Goal: Information Seeking & Learning: Learn about a topic

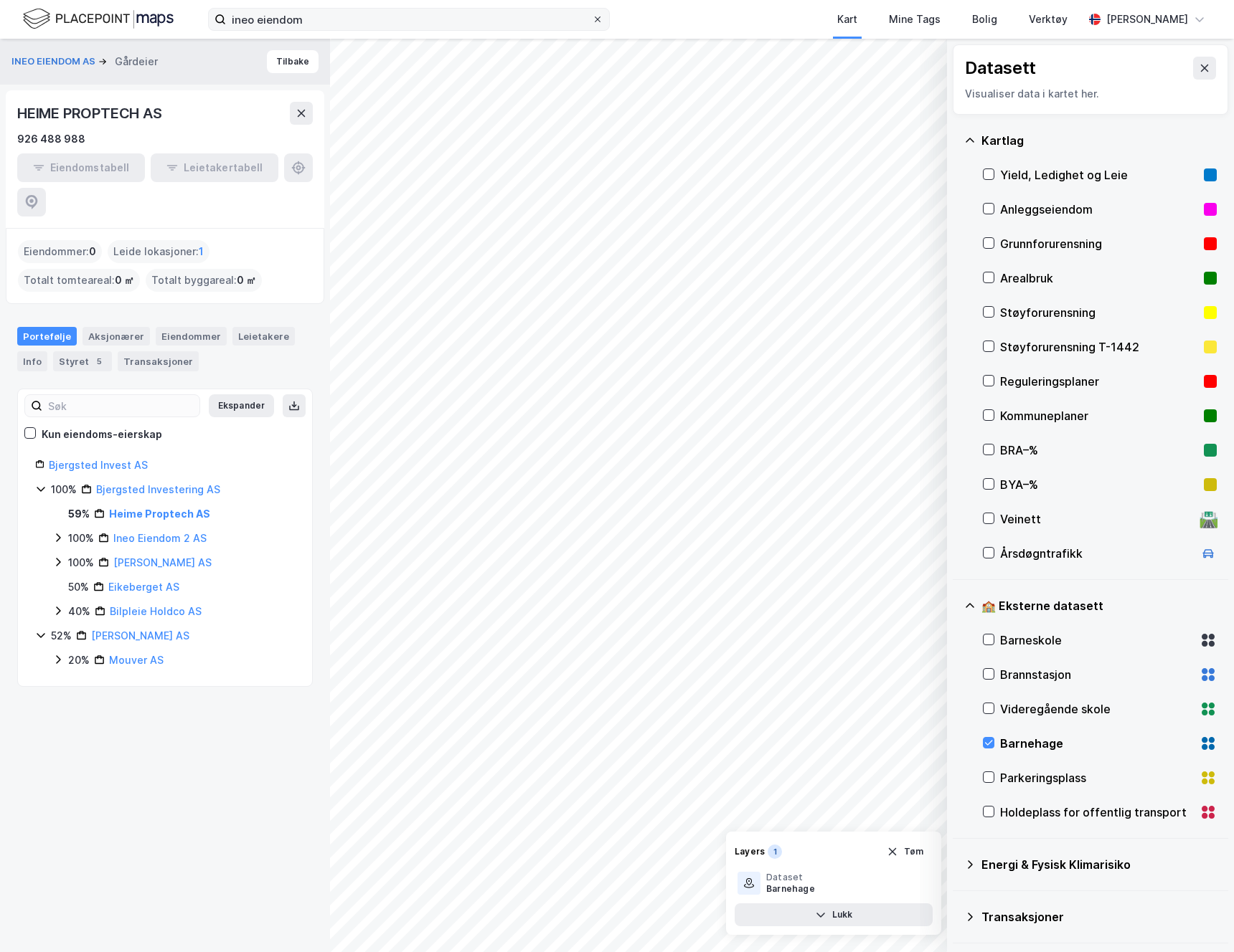
click at [596, 24] on div at bounding box center [597, 20] width 9 height 12
click at [591, 24] on input "ineo eiendom" at bounding box center [408, 20] width 366 height 22
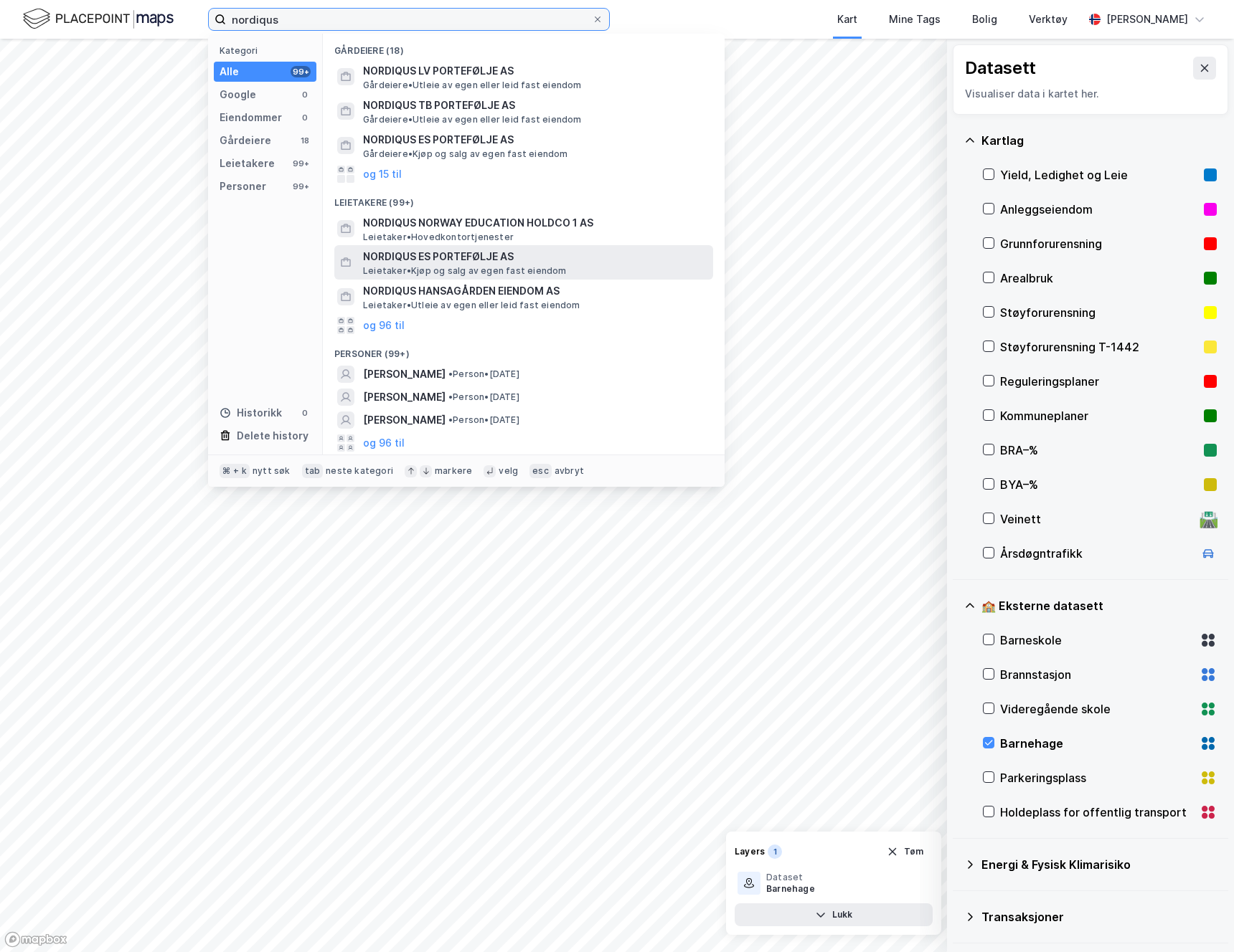
type input "nordiqus"
click at [401, 266] on span "Leietaker • Kjøp og salg av egen fast eiendom" at bounding box center [464, 271] width 204 height 12
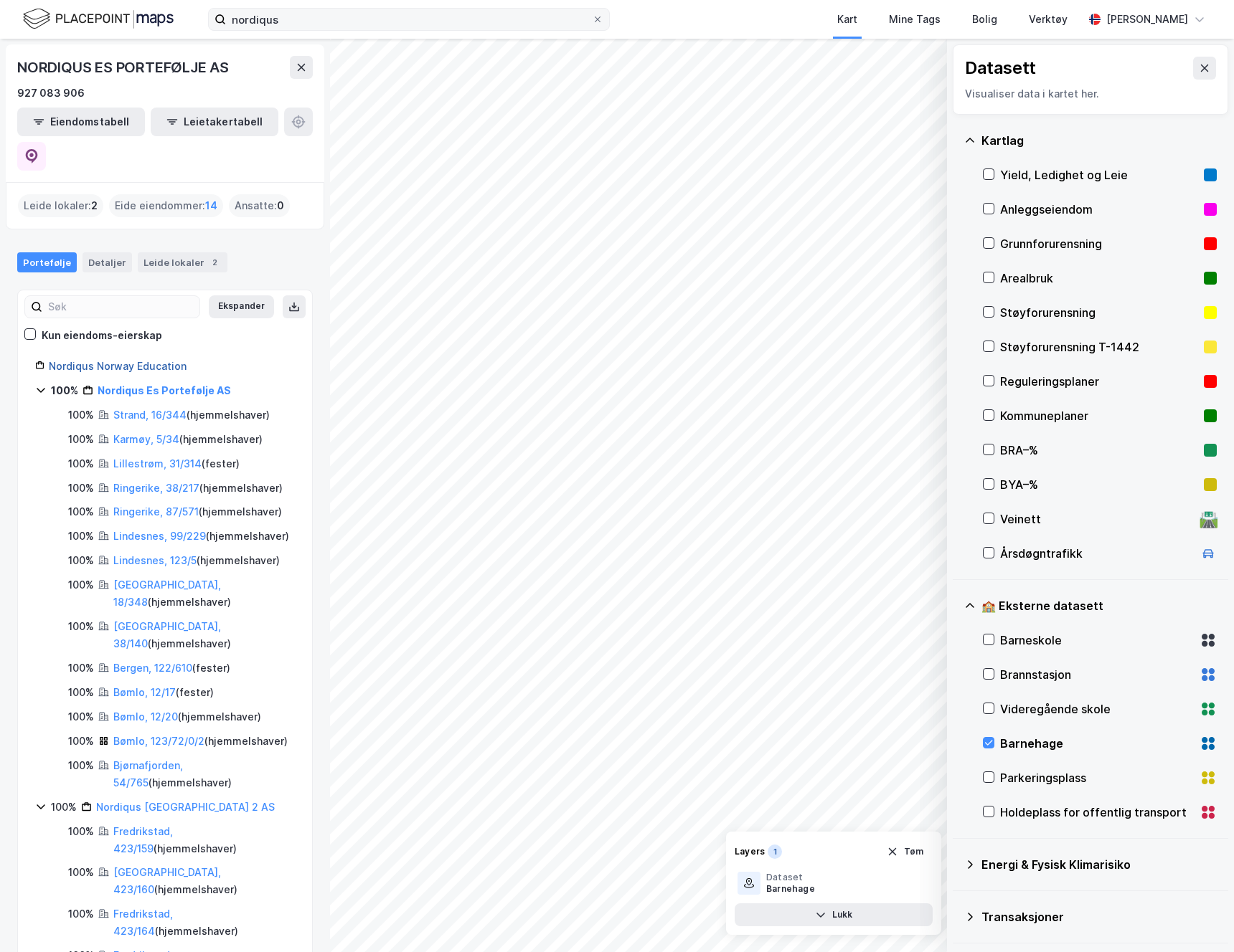
click at [115, 360] on link "Nordiqus Norway Education" at bounding box center [117, 366] width 138 height 12
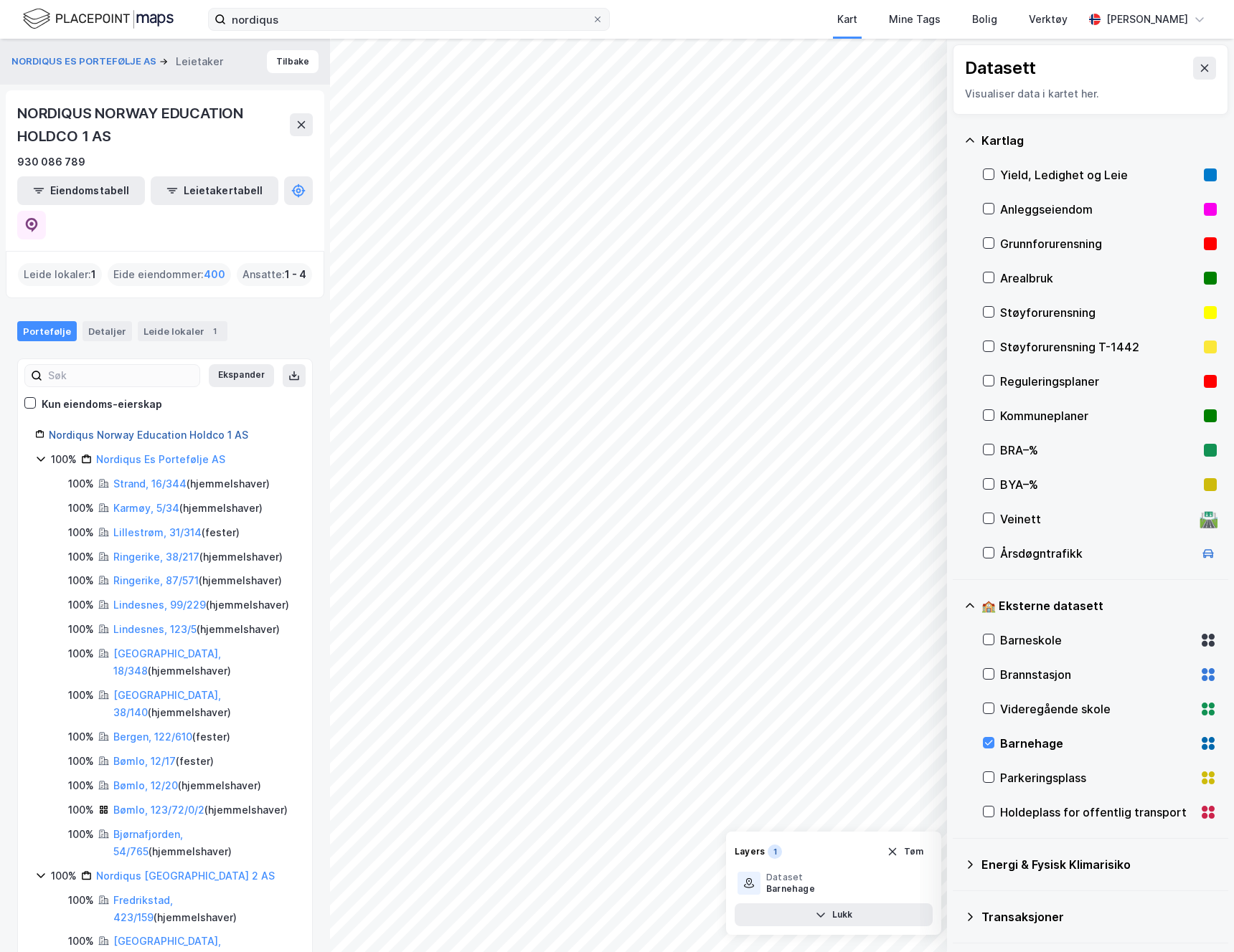
click at [195, 429] on link "Nordiqus Norway Education Holdco 1 AS" at bounding box center [148, 435] width 199 height 12
click at [183, 453] on link "Nordiqus Es Portefølje AS" at bounding box center [161, 459] width 129 height 12
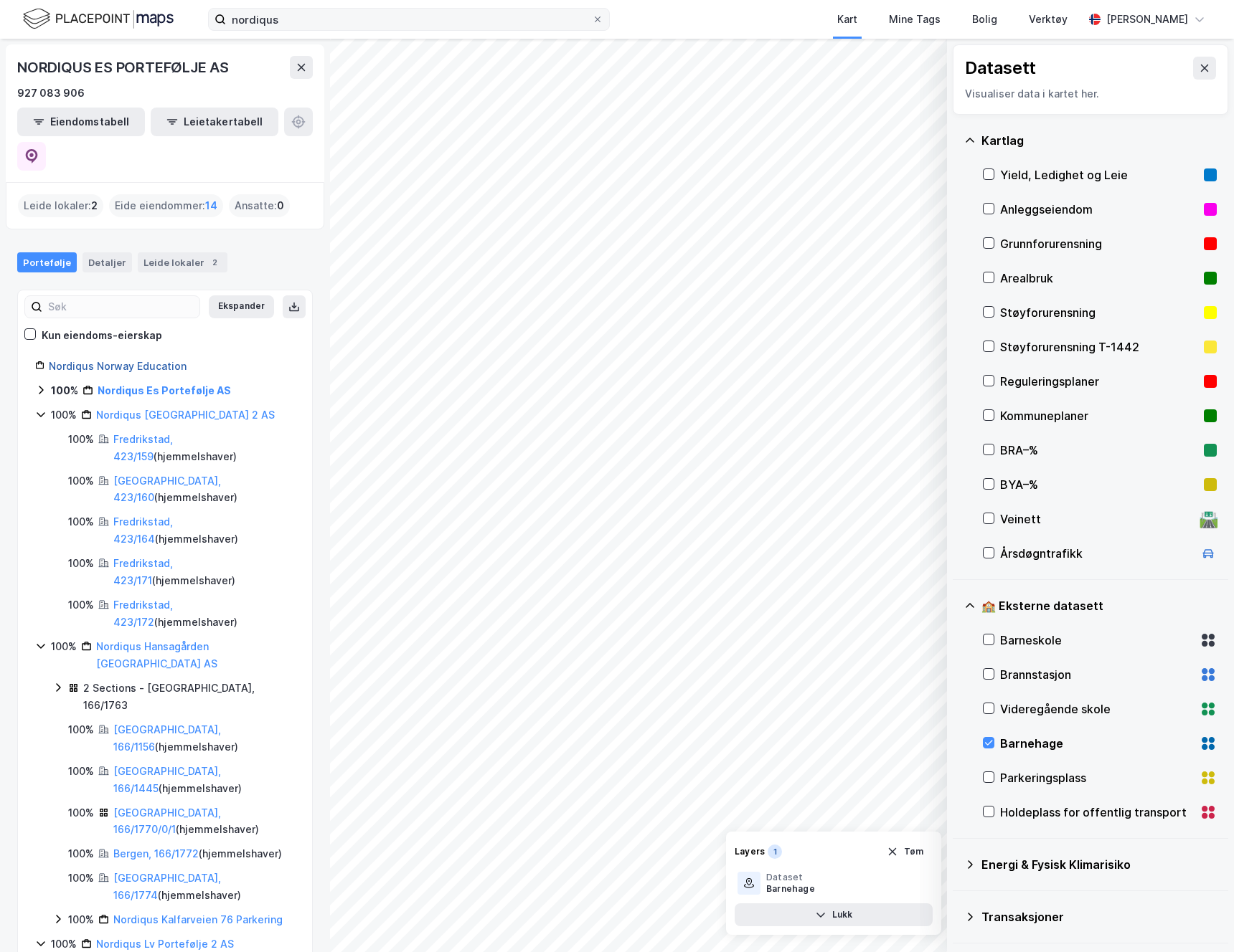
click at [108, 360] on link "Nordiqus Norway Education" at bounding box center [117, 366] width 138 height 12
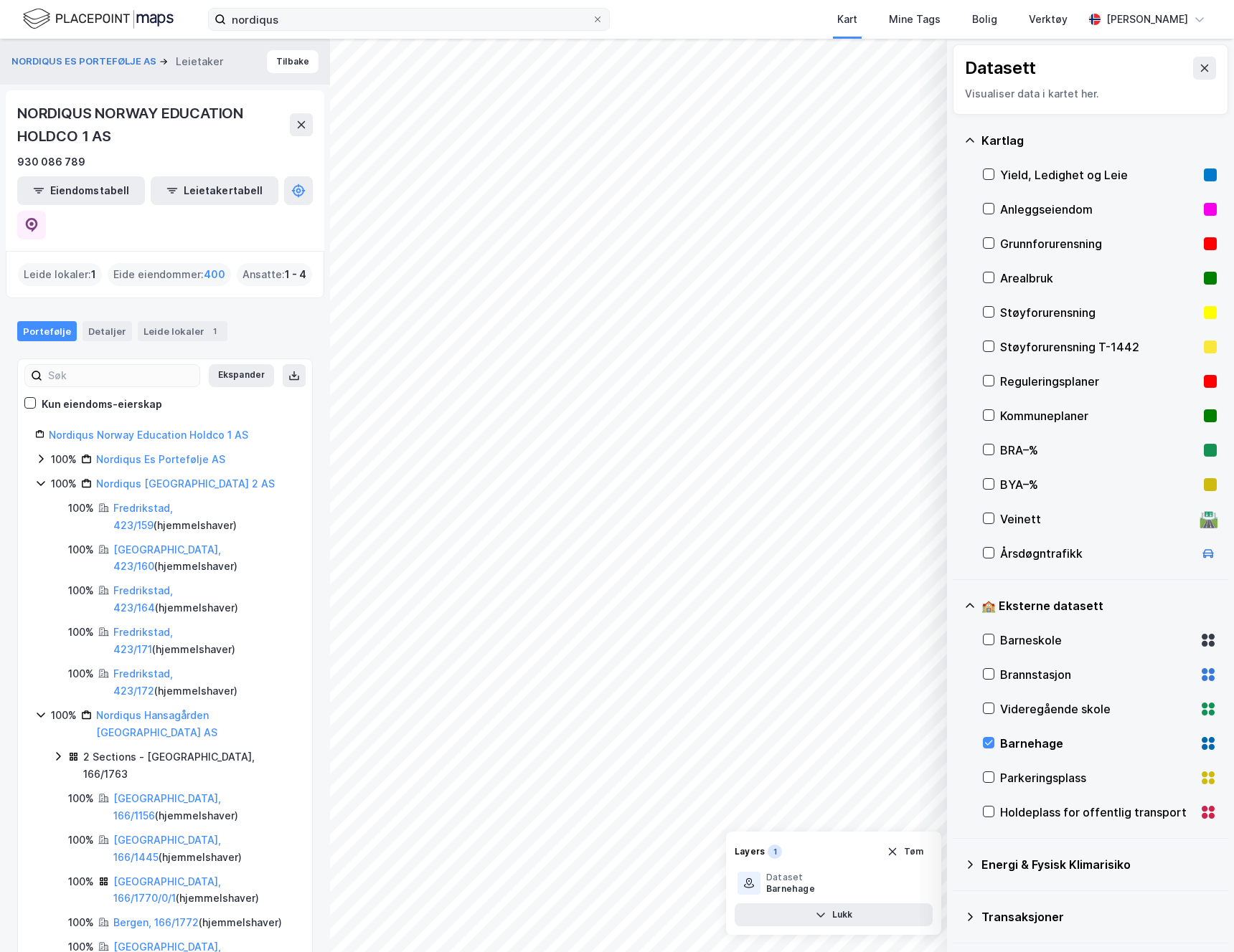
click at [174, 263] on div "Eide eiendommer : 400" at bounding box center [169, 274] width 123 height 23
click at [158, 263] on div "Eide eiendommer : 400" at bounding box center [169, 274] width 123 height 23
click at [211, 266] on span "400" at bounding box center [215, 274] width 22 height 17
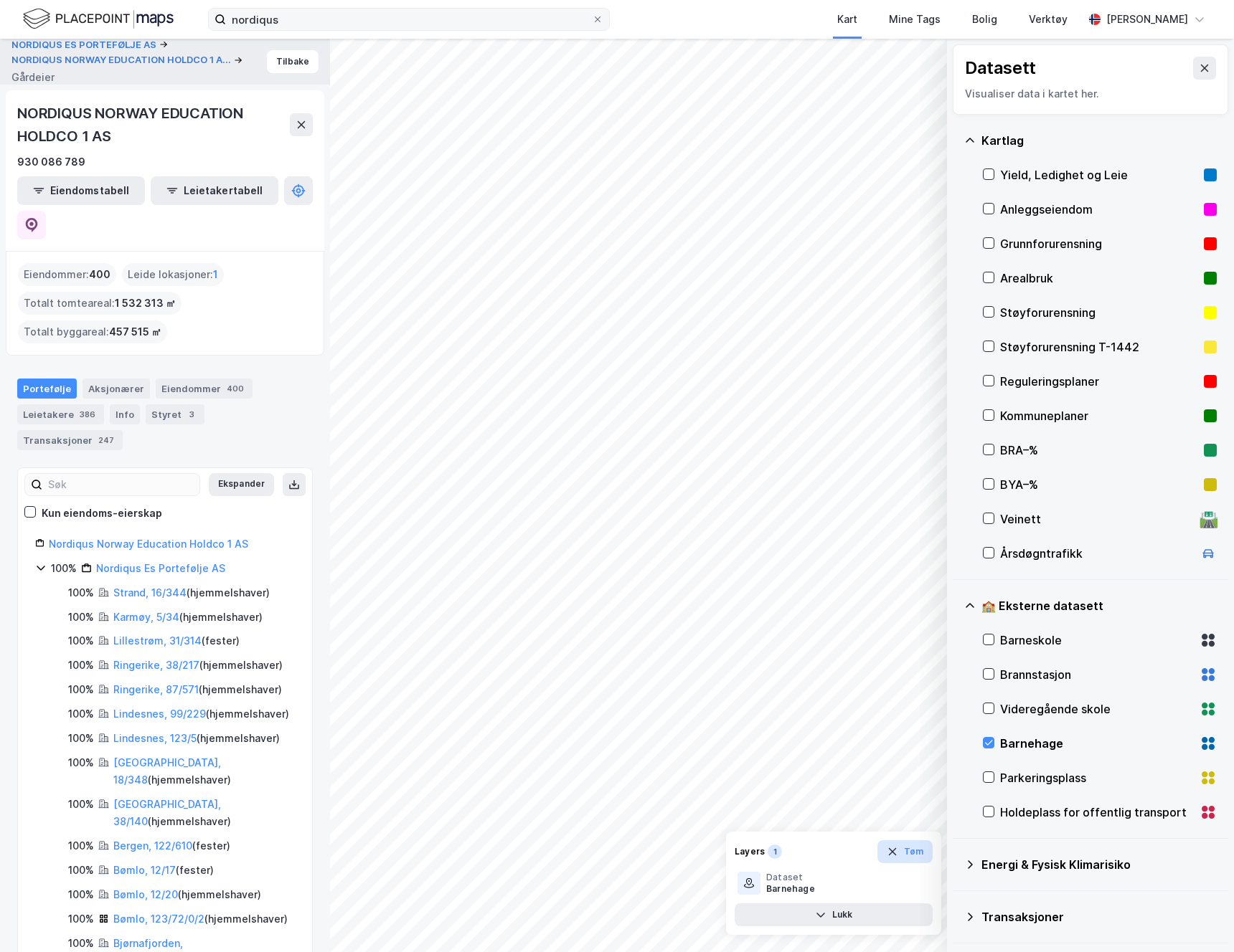
click at [895, 852] on icon "button" at bounding box center [892, 852] width 12 height 12
click at [1202, 67] on icon at bounding box center [1204, 68] width 12 height 12
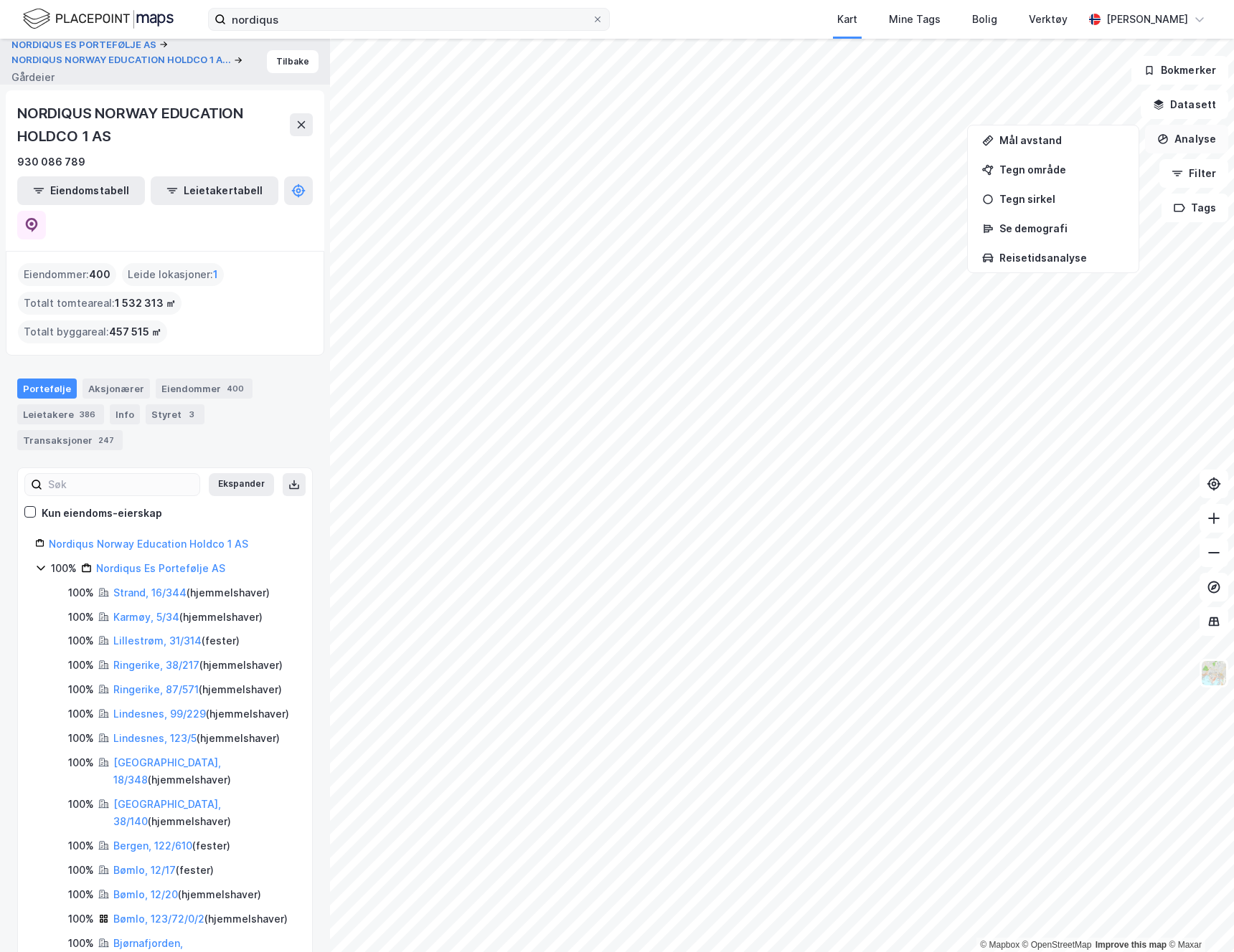
click at [1168, 136] on icon "button" at bounding box center [1163, 139] width 12 height 12
click at [189, 192] on button "Leietakertabell" at bounding box center [215, 190] width 128 height 29
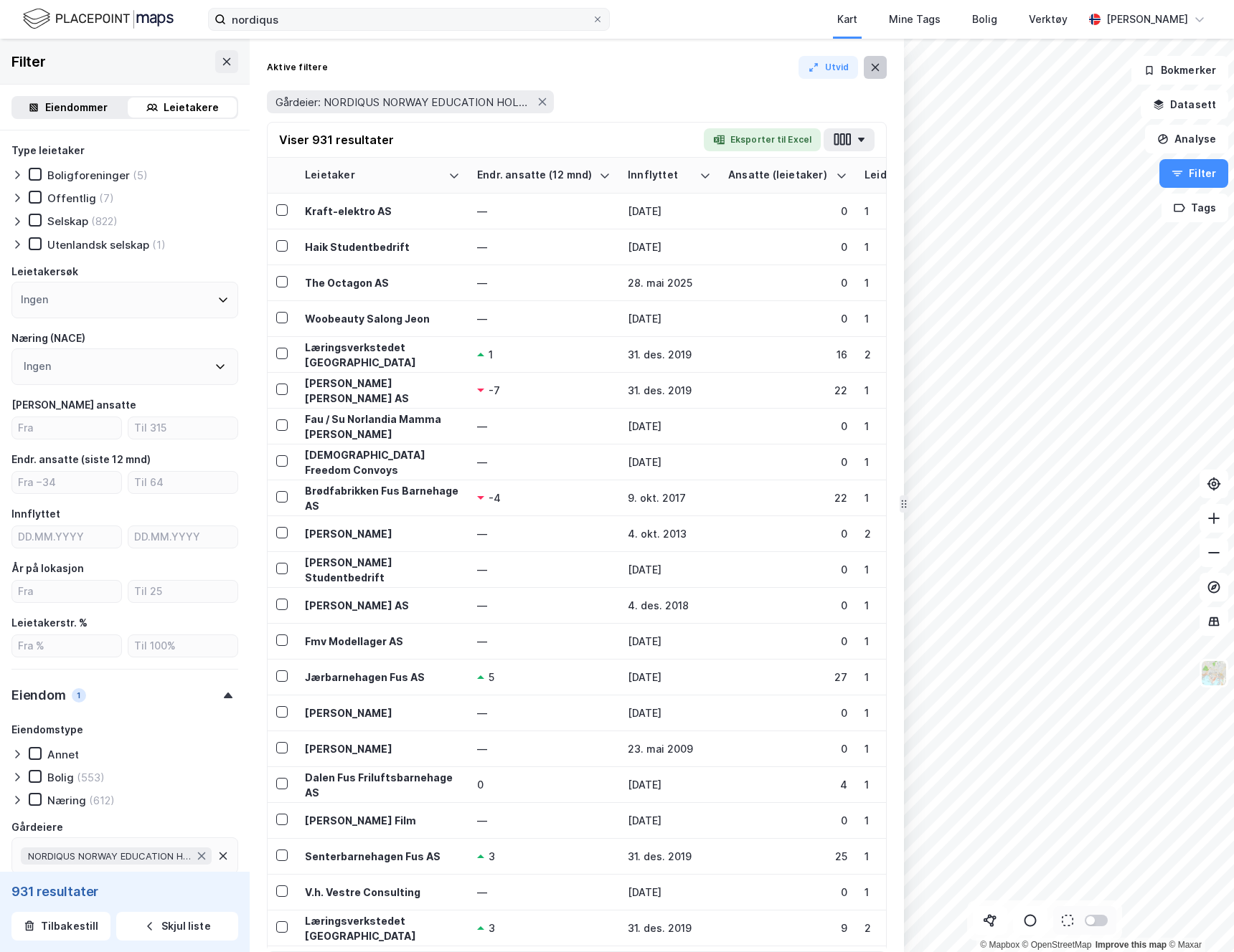
click at [879, 70] on icon at bounding box center [875, 68] width 12 height 12
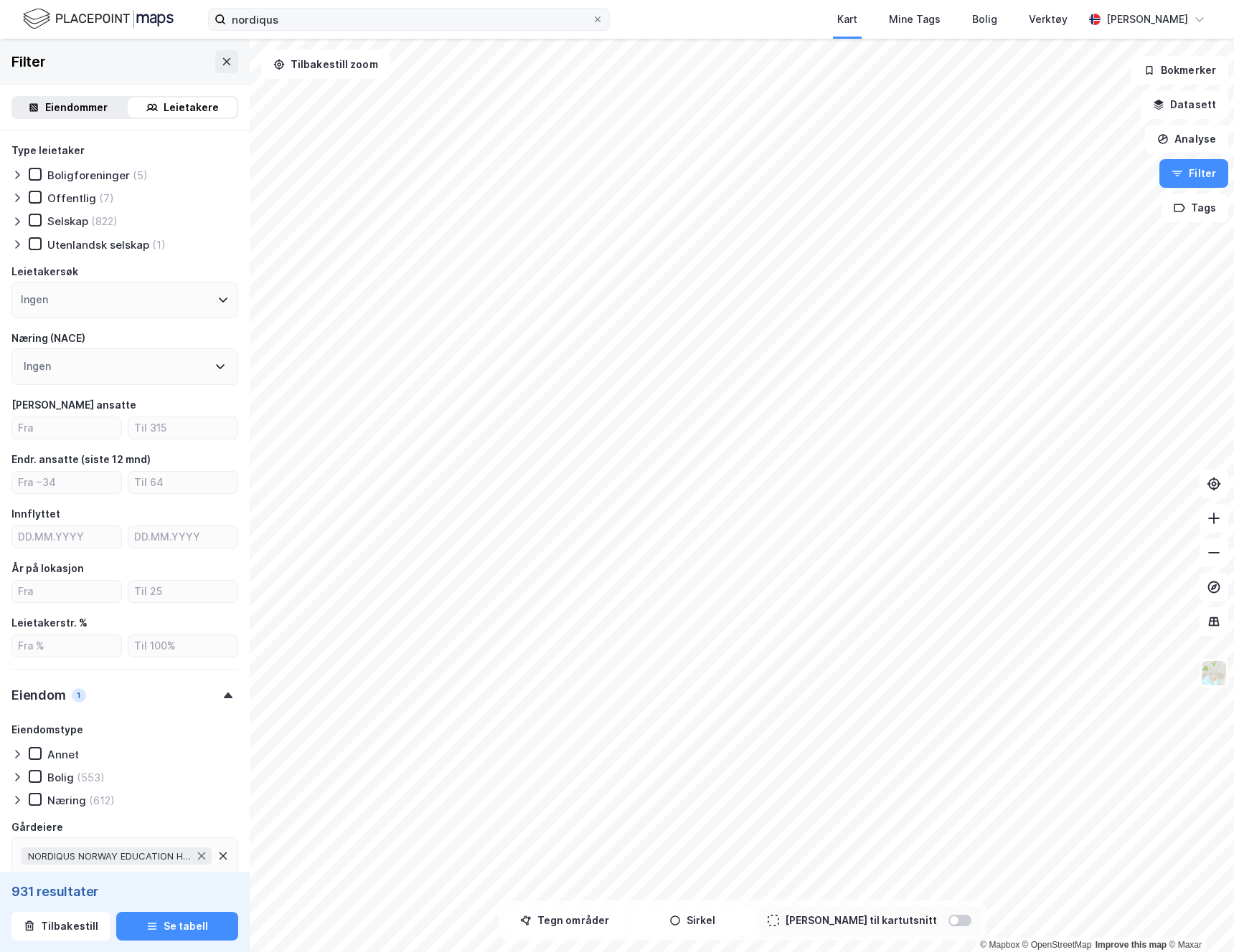
click at [93, 104] on div "Eiendommer" at bounding box center [76, 106] width 62 height 17
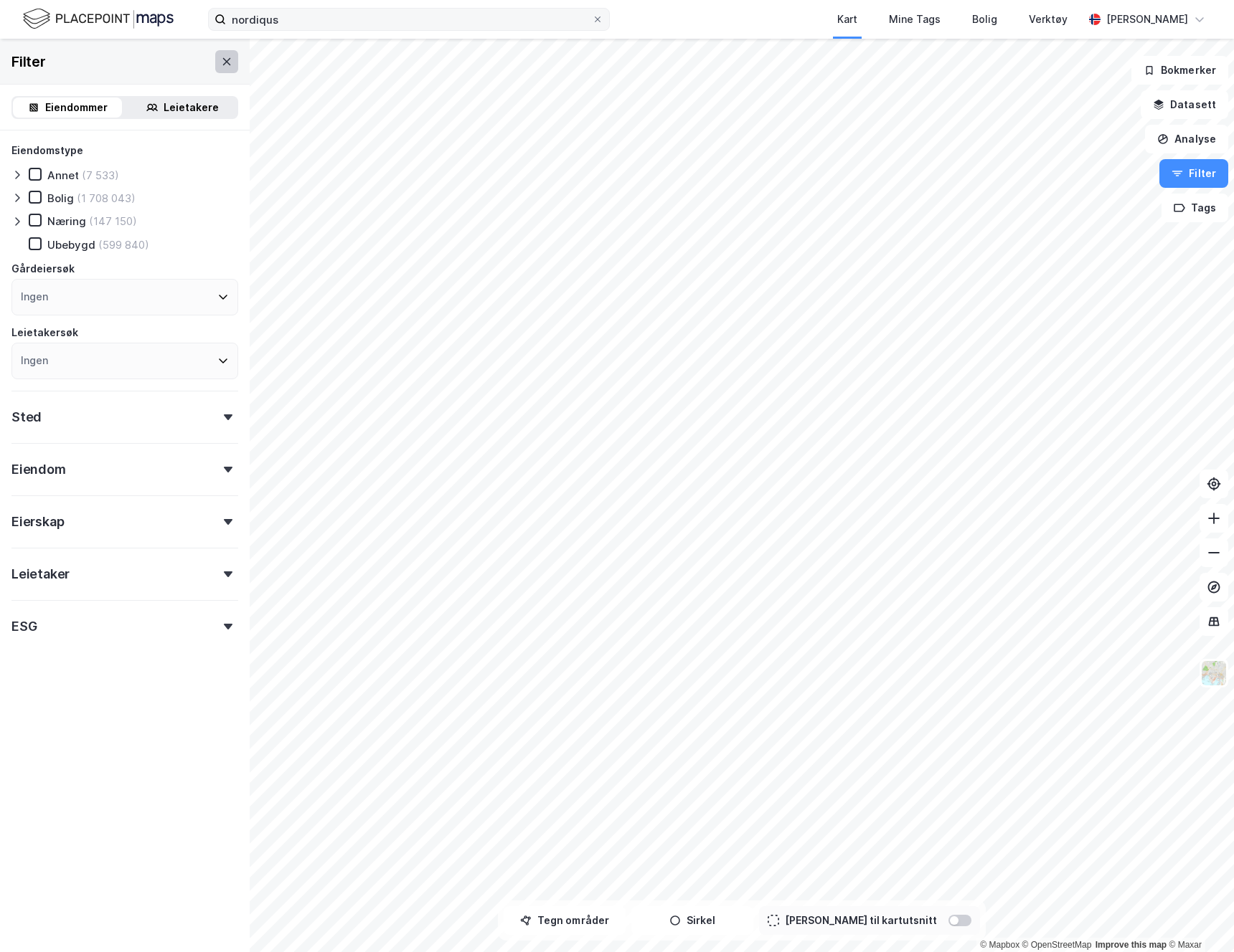
click at [223, 63] on icon at bounding box center [227, 62] width 12 height 12
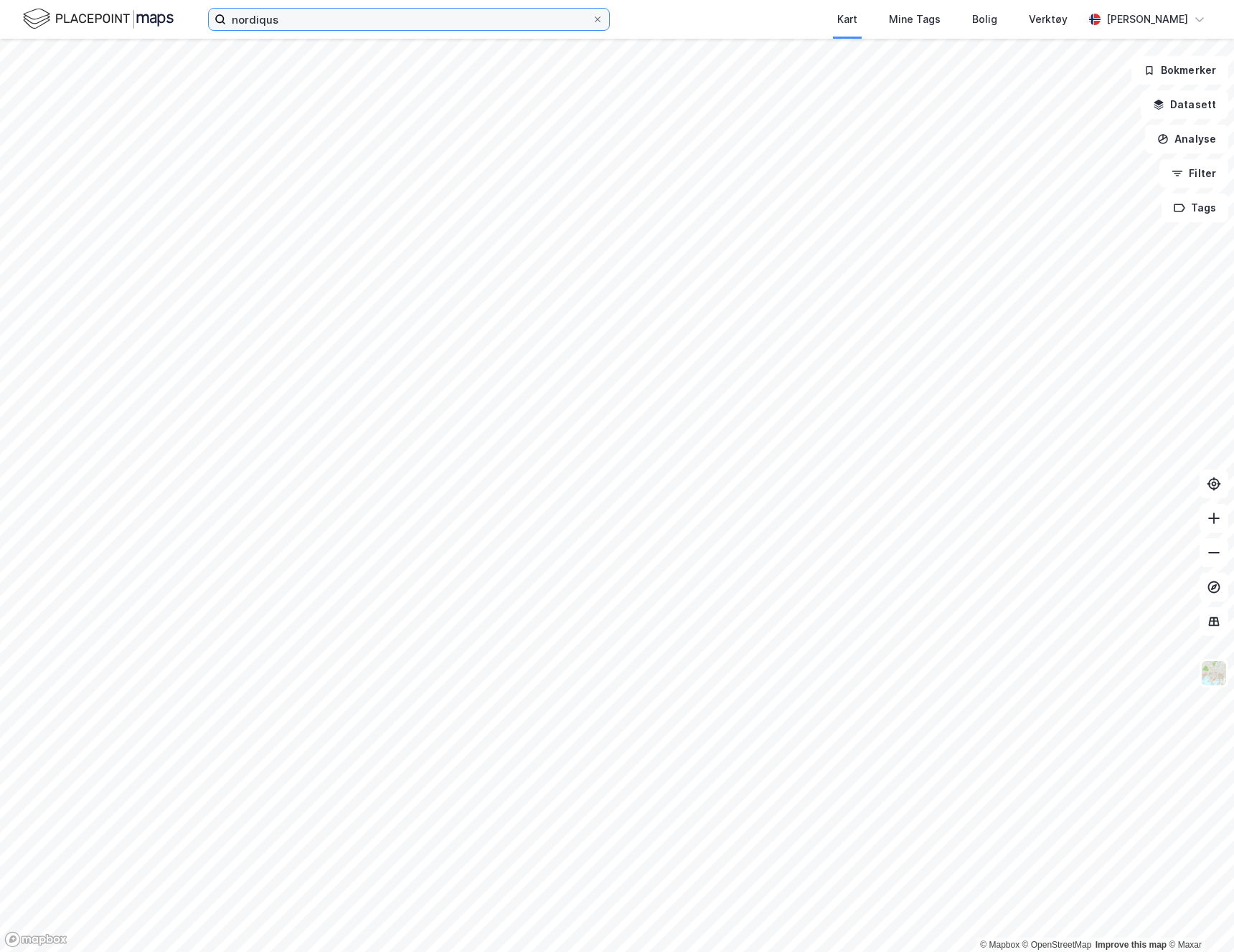
click at [305, 17] on input "nordiqus" at bounding box center [408, 20] width 366 height 22
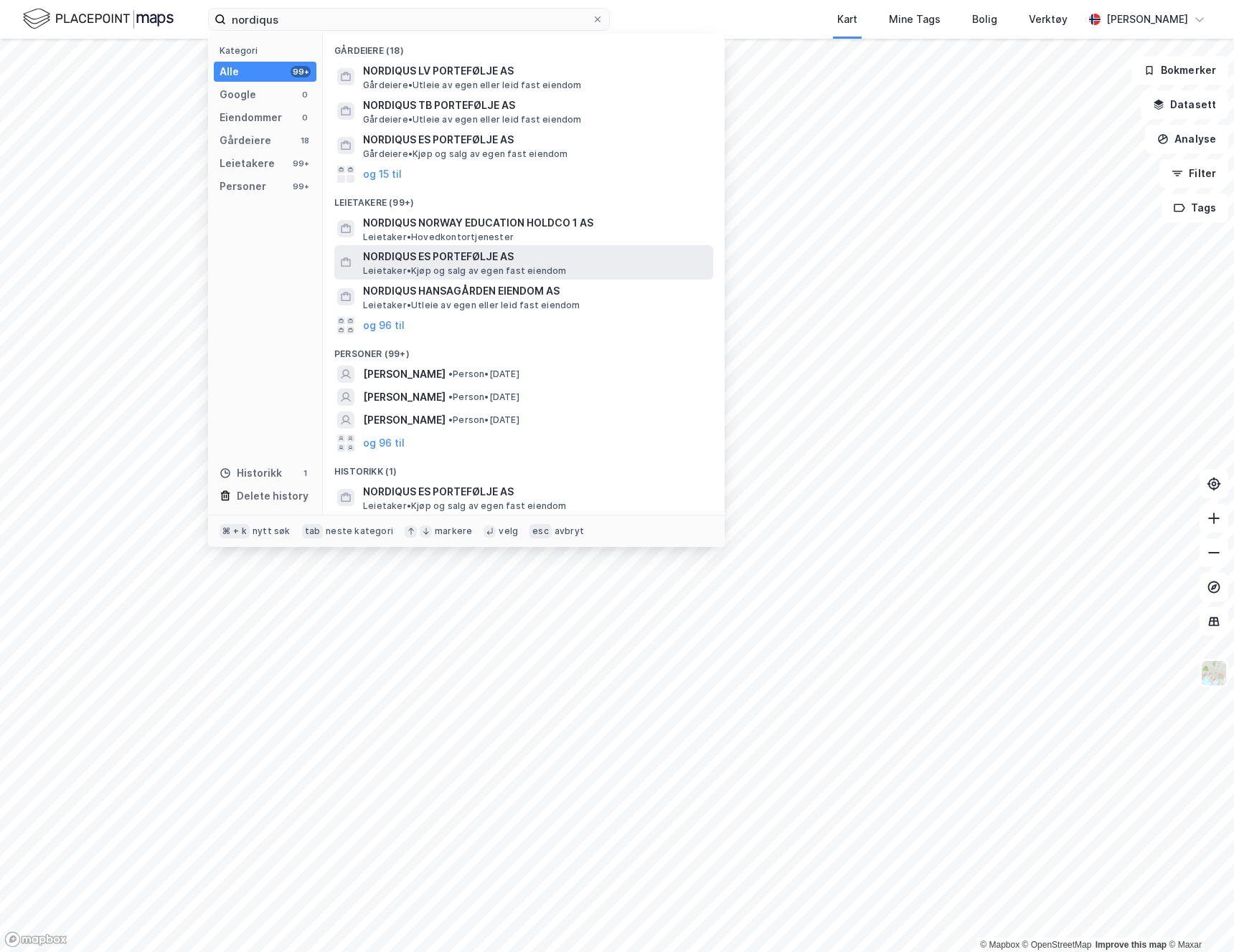
click at [467, 253] on span "NORDIQUS ES PORTEFØLJE AS" at bounding box center [534, 256] width 344 height 17
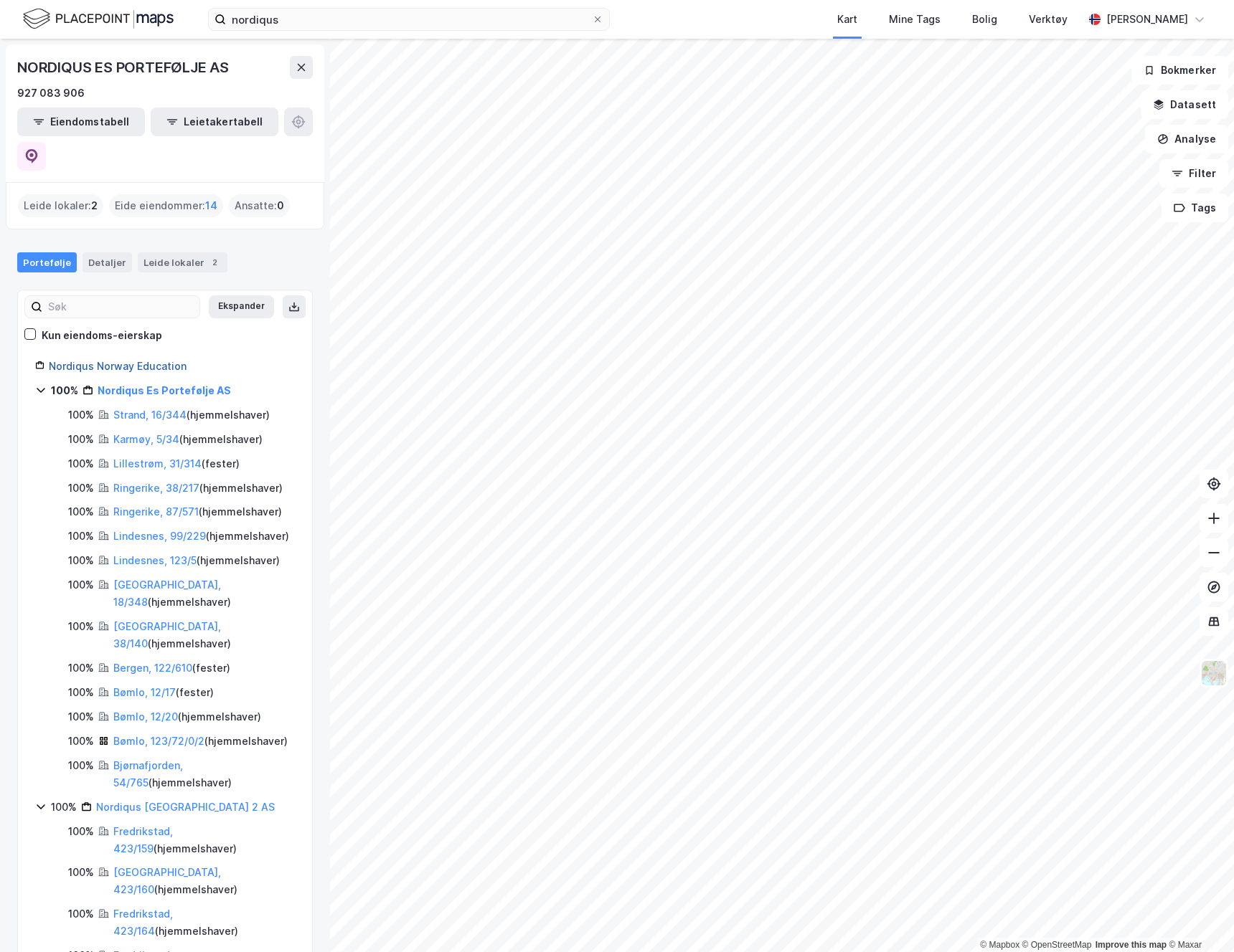
click at [146, 360] on link "Nordiqus Norway Education" at bounding box center [117, 366] width 138 height 12
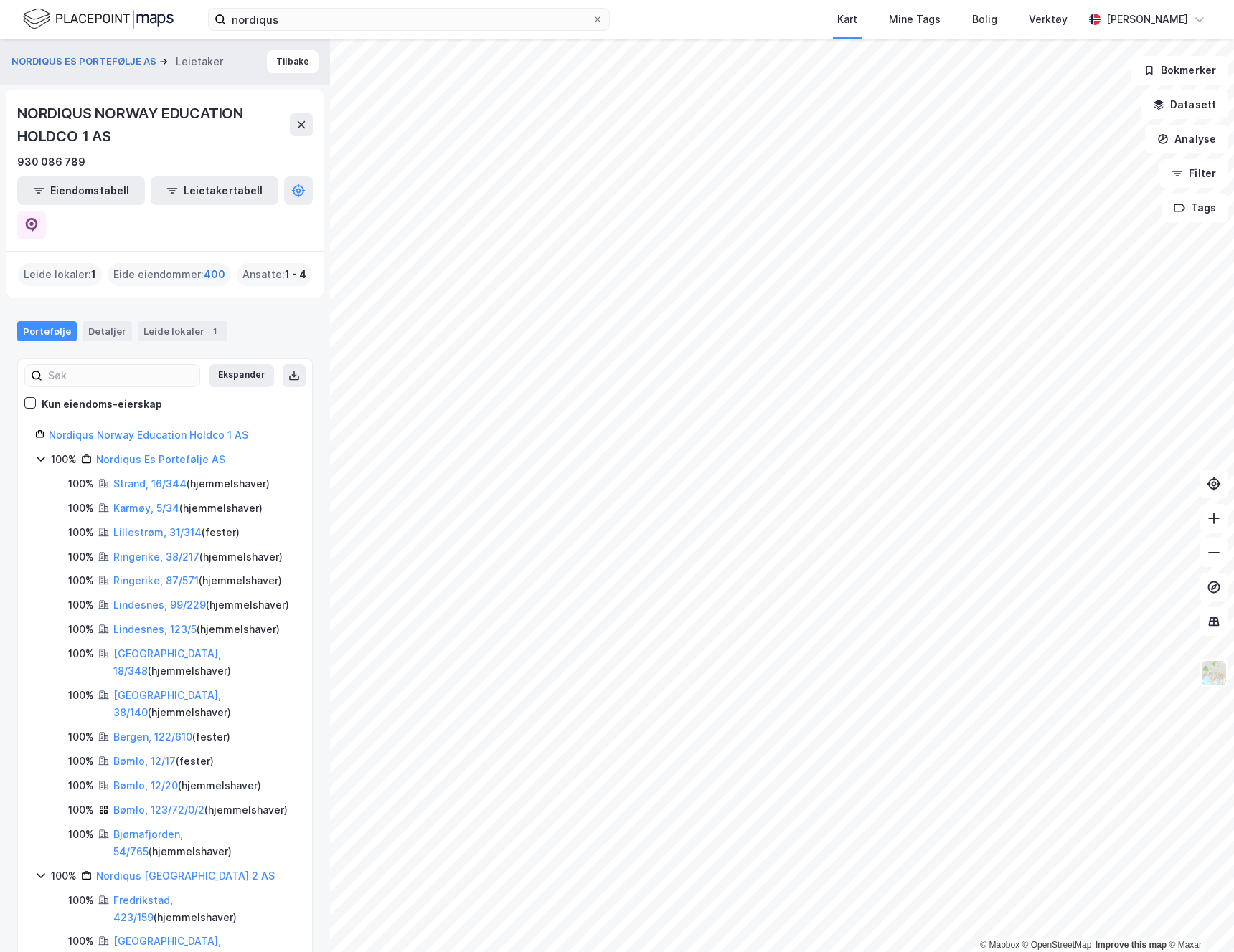
click at [207, 266] on span "400" at bounding box center [215, 274] width 22 height 17
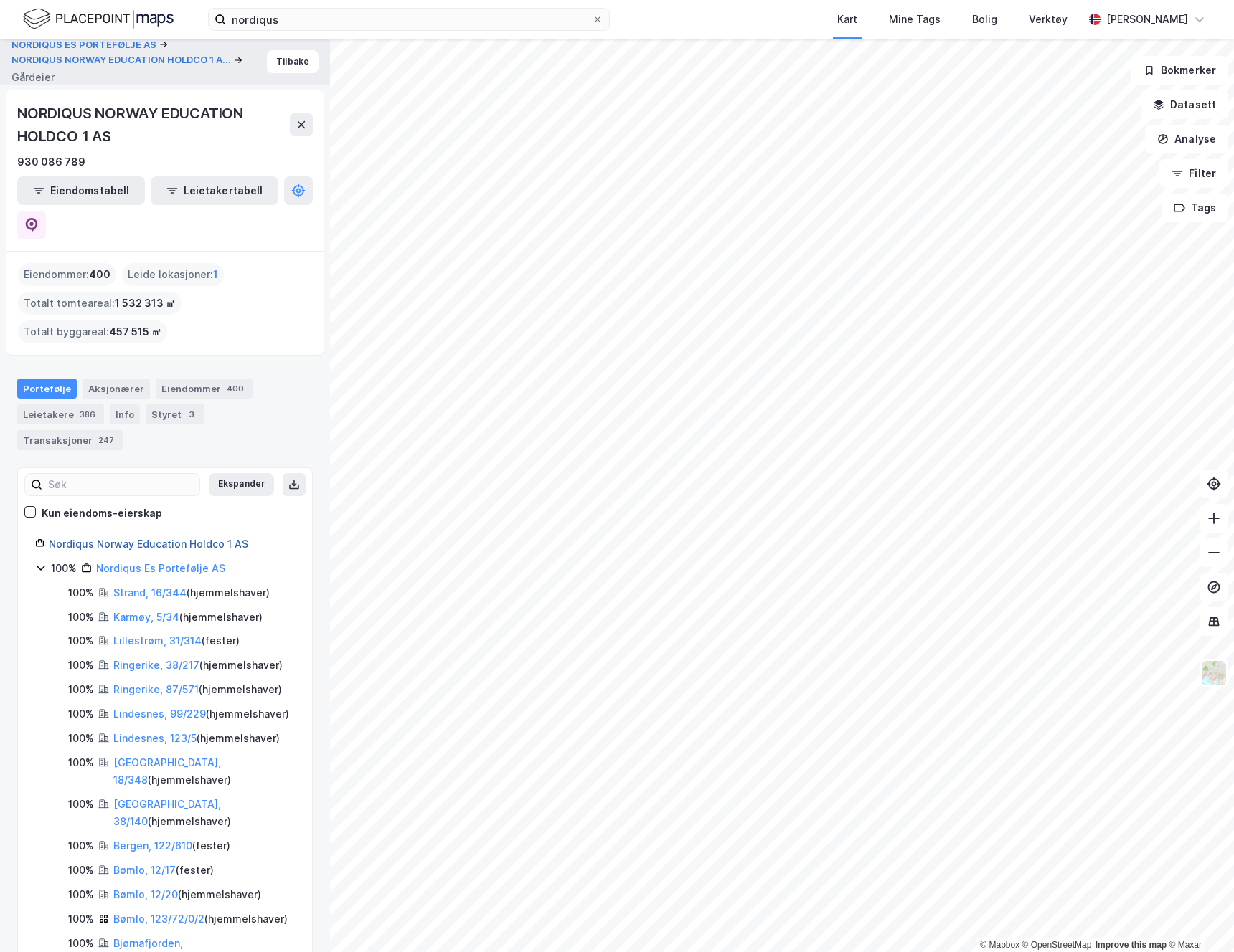
click at [192, 538] on link "Nordiqus Norway Education Holdco 1 AS" at bounding box center [148, 544] width 199 height 12
